Goal: Task Accomplishment & Management: Use online tool/utility

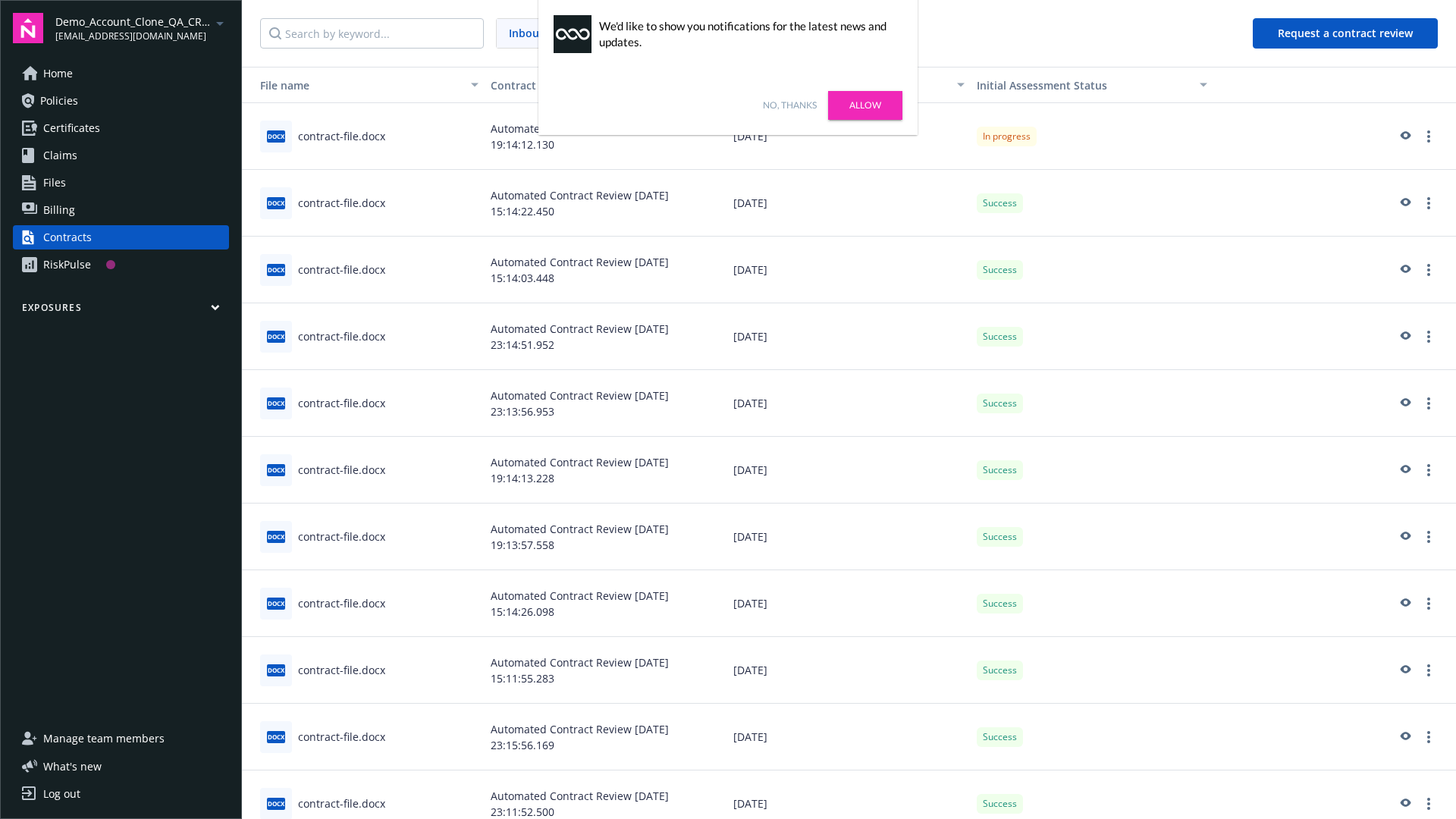
click at [789, 105] on link "No, thanks" at bounding box center [789, 105] width 54 height 13
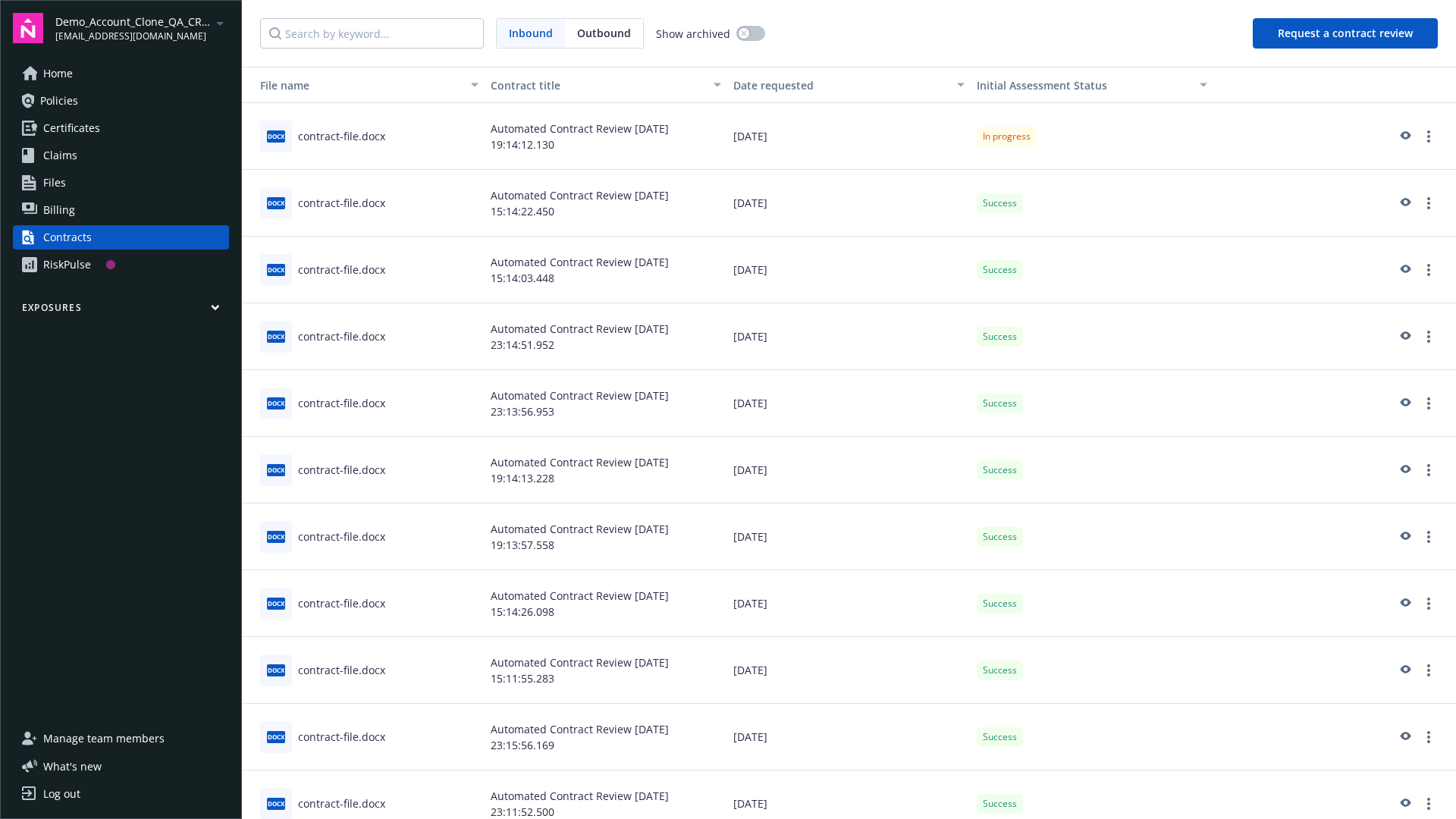
click at [1346, 34] on button "Request a contract review" at bounding box center [1345, 34] width 185 height 31
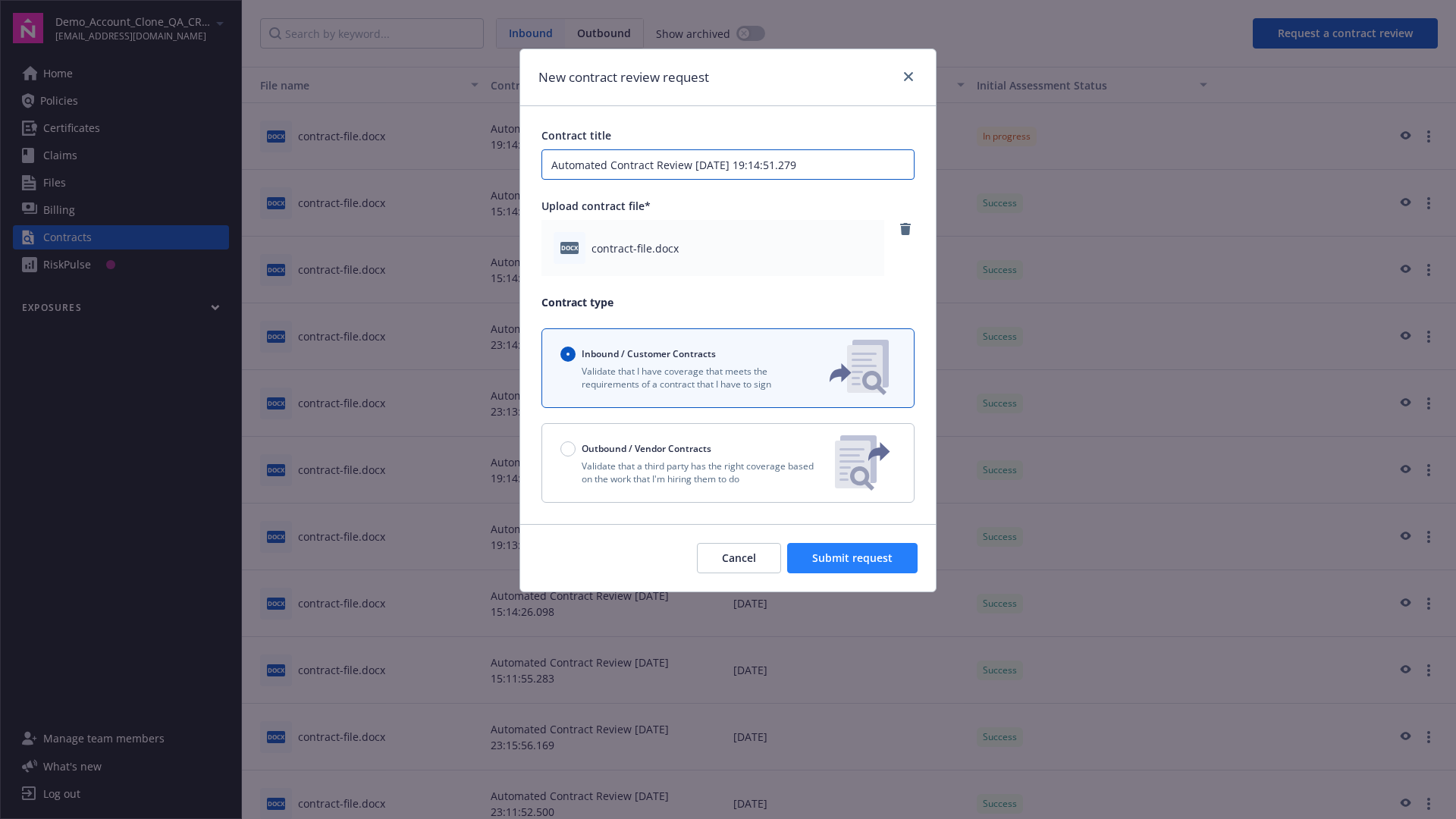
type input "Automated Contract Review [DATE] 19:14:51.279"
click at [853, 558] on span "Submit request" at bounding box center [853, 557] width 81 height 14
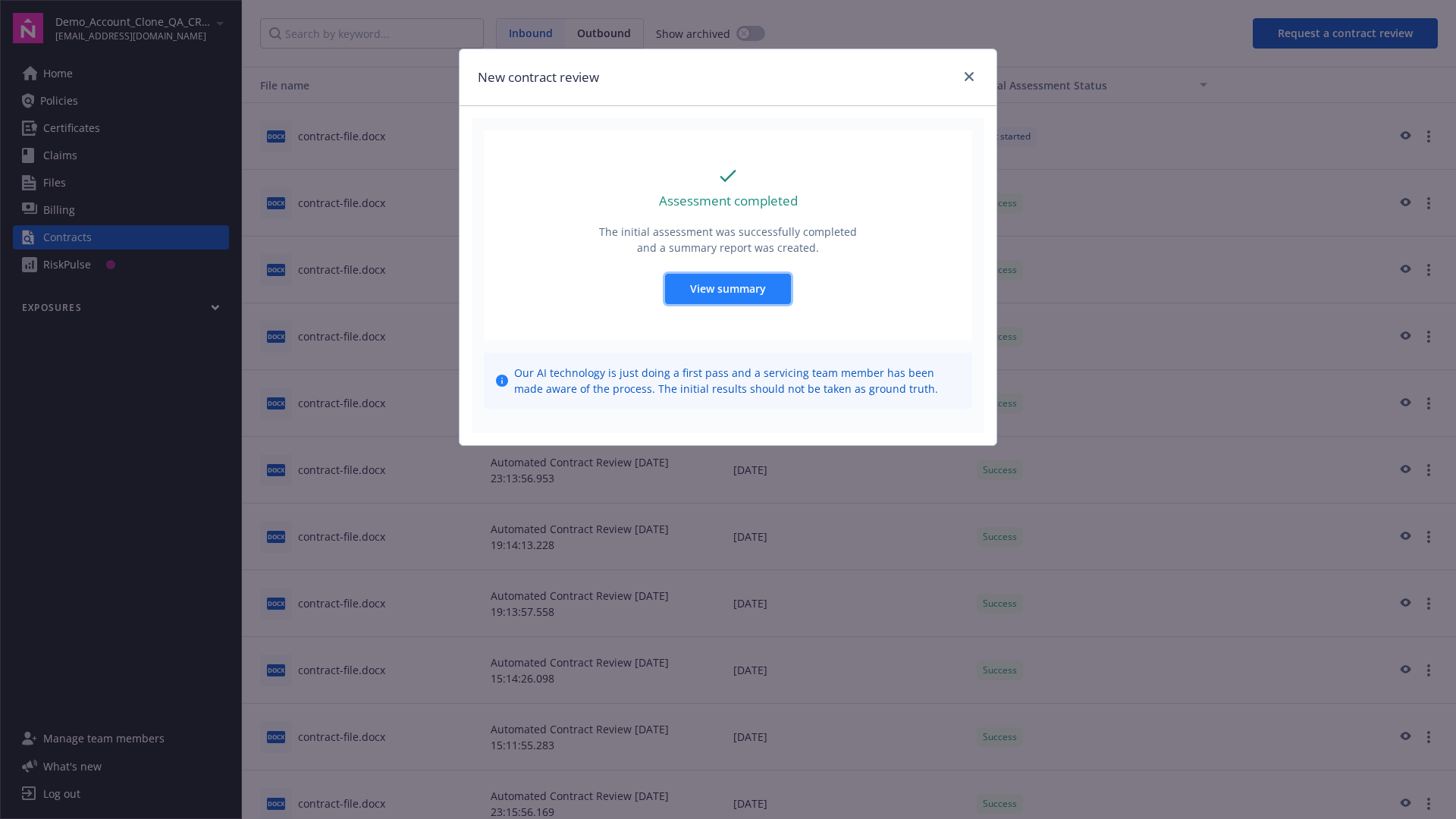
click at [727, 288] on span "View summary" at bounding box center [727, 288] width 76 height 14
